Goal: Information Seeking & Learning: Learn about a topic

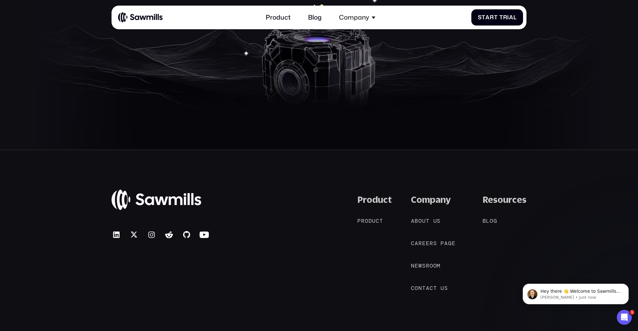
scroll to position [3528, 0]
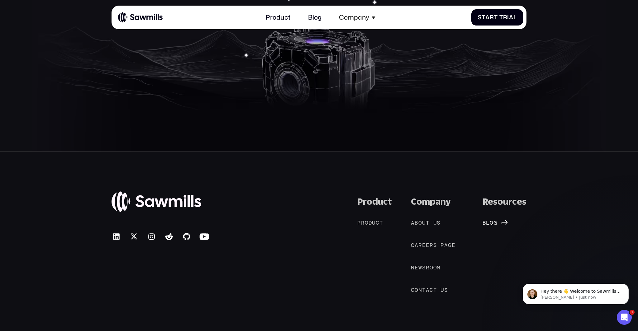
click at [493, 223] on span "o" at bounding box center [492, 223] width 4 height 7
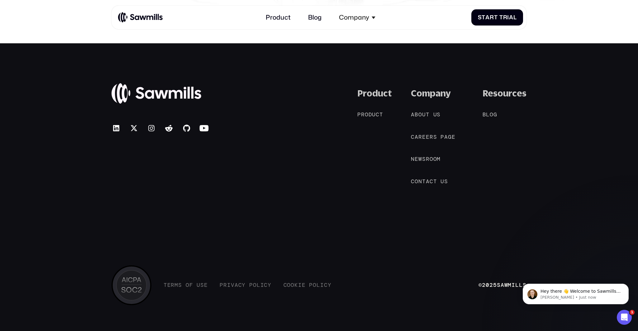
scroll to position [1236, 0]
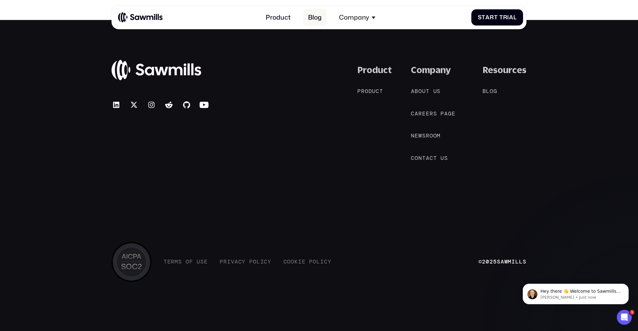
click at [317, 16] on link "Blog" at bounding box center [314, 17] width 23 height 17
